Goal: Check status: Check status

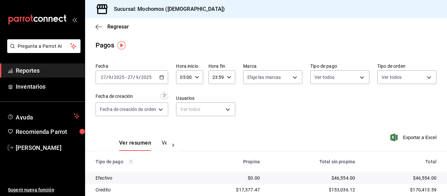
click at [161, 77] on icon "button" at bounding box center [161, 77] width 5 height 5
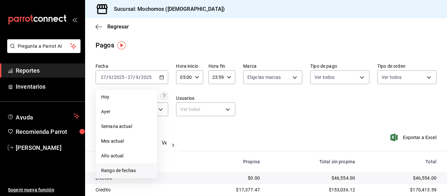
click at [123, 171] on span "Rango de fechas" at bounding box center [126, 170] width 51 height 7
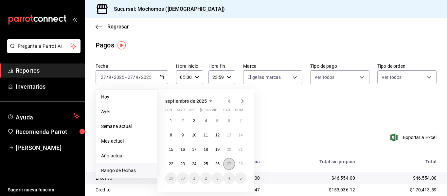
click at [228, 162] on abbr "27" at bounding box center [229, 164] width 4 height 5
click at [240, 163] on abbr "28" at bounding box center [240, 164] width 4 height 5
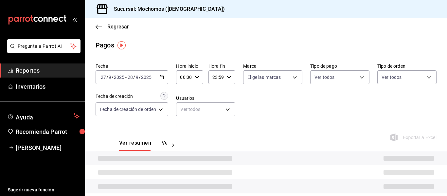
click at [191, 77] on input "00:00" at bounding box center [184, 77] width 16 height 13
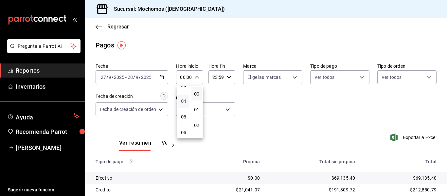
scroll to position [65, 0]
click at [186, 106] on button "05" at bounding box center [183, 106] width 10 height 13
type input "05:00"
click at [215, 76] on div at bounding box center [223, 98] width 447 height 196
click at [217, 79] on input "23:59" at bounding box center [216, 77] width 16 height 13
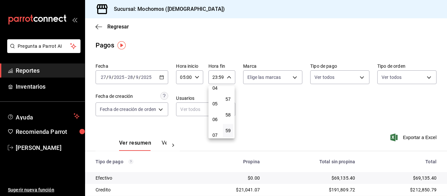
scroll to position [63, 0]
click at [215, 92] on span "04" at bounding box center [215, 93] width 3 height 5
type input "04:59"
click at [262, 101] on div at bounding box center [223, 98] width 447 height 196
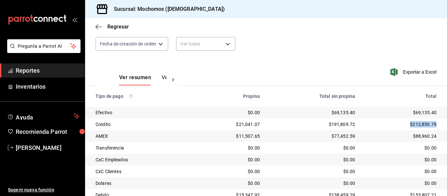
drag, startPoint x: 434, startPoint y: 122, endPoint x: 403, endPoint y: 124, distance: 31.5
click at [403, 124] on td "$212,850.79" at bounding box center [403, 124] width 87 height 12
copy div "$212,850.79"
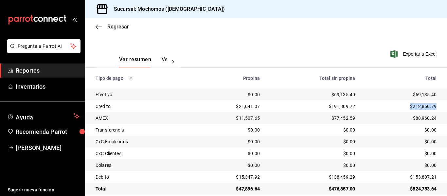
scroll to position [93, 0]
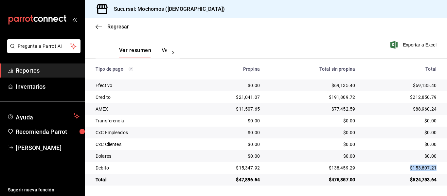
drag, startPoint x: 435, startPoint y: 168, endPoint x: 404, endPoint y: 169, distance: 30.7
click at [404, 169] on td "$153,807.21" at bounding box center [403, 168] width 87 height 12
copy div "$153,807.21"
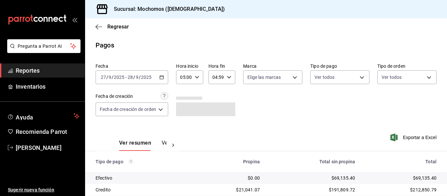
scroll to position [93, 0]
